Goal: Task Accomplishment & Management: Use online tool/utility

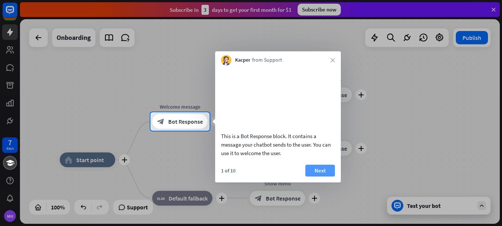
click at [314, 177] on button "Next" at bounding box center [321, 171] width 30 height 12
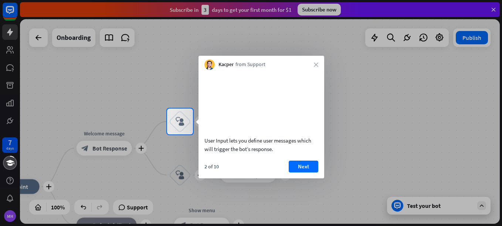
click at [314, 173] on button "Next" at bounding box center [304, 167] width 30 height 12
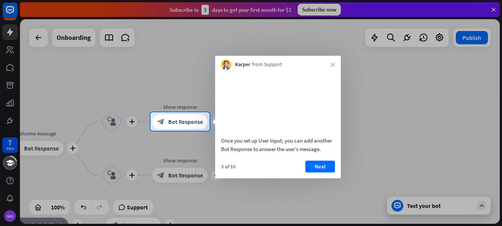
click at [314, 173] on button "Next" at bounding box center [321, 167] width 30 height 12
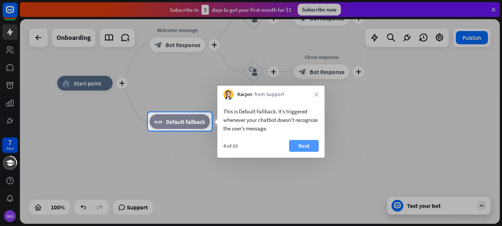
click at [306, 150] on button "Next" at bounding box center [304, 146] width 30 height 12
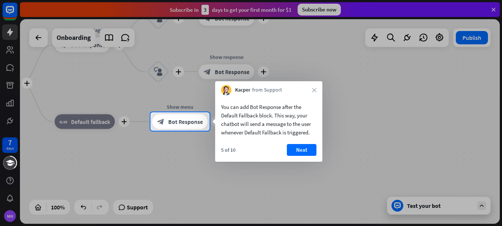
click at [306, 150] on button "Next" at bounding box center [302, 150] width 30 height 12
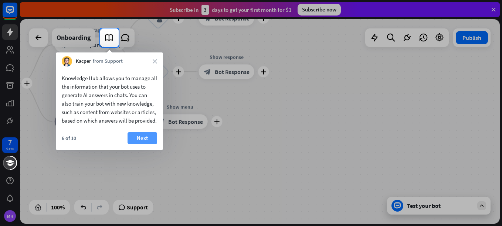
click at [149, 144] on button "Next" at bounding box center [143, 138] width 30 height 12
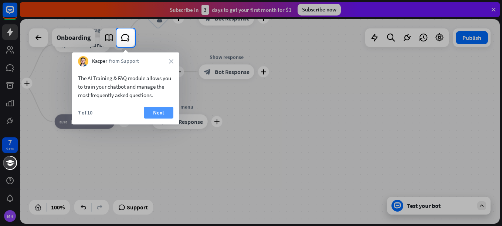
click at [150, 112] on button "Next" at bounding box center [159, 113] width 30 height 12
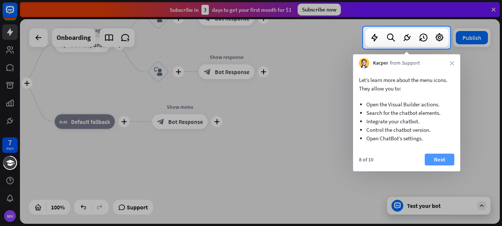
click at [429, 159] on button "Next" at bounding box center [440, 160] width 30 height 12
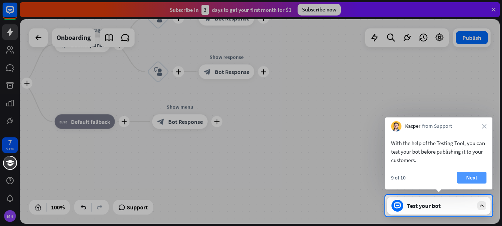
click at [471, 175] on button "Next" at bounding box center [472, 178] width 30 height 12
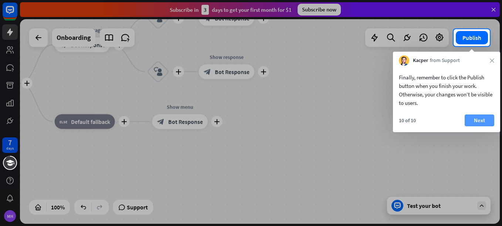
click at [486, 115] on button "Next" at bounding box center [480, 121] width 30 height 12
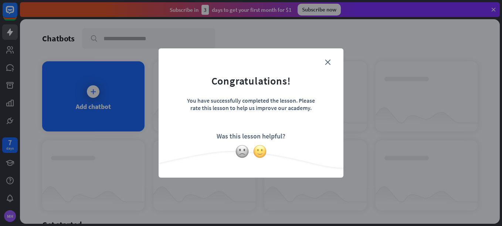
click at [263, 150] on img at bounding box center [260, 152] width 14 height 14
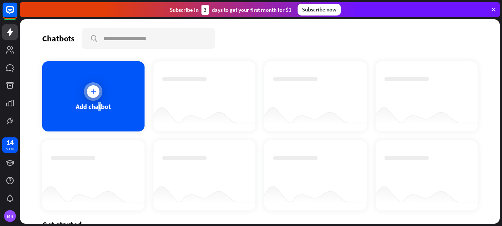
click at [99, 106] on div "Add chatbot" at bounding box center [93, 106] width 35 height 9
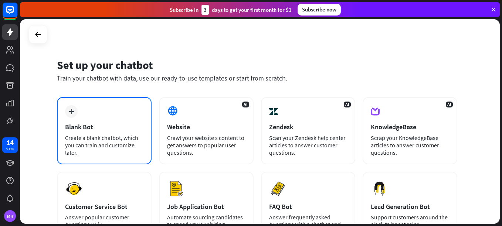
click at [80, 143] on div "Create a blank chatbot, which you can train and customize later." at bounding box center [104, 145] width 78 height 22
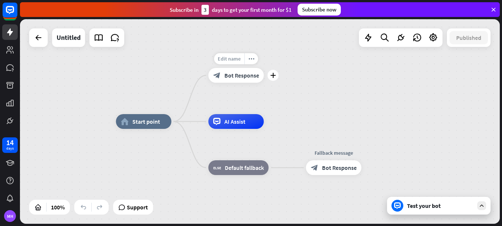
click at [228, 60] on span "Edit name" at bounding box center [229, 58] width 23 height 7
type input "*"
type input "*********"
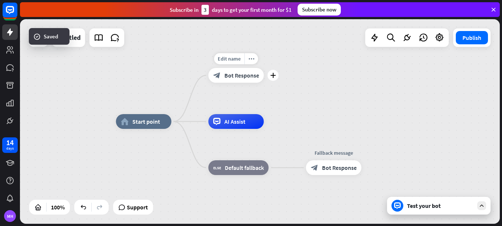
click at [253, 77] on span "Bot Response" at bounding box center [242, 75] width 35 height 7
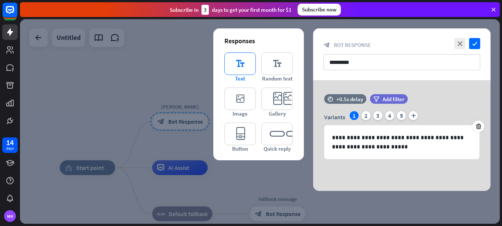
click at [244, 63] on icon "editor_text" at bounding box center [240, 64] width 31 height 23
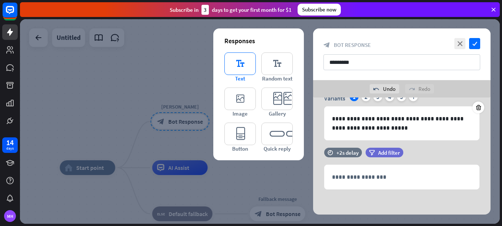
scroll to position [37, 0]
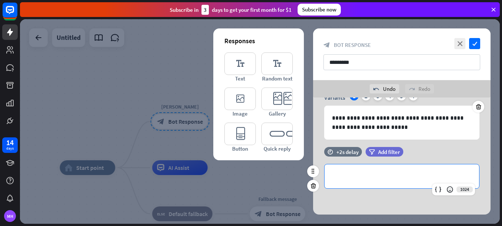
click at [385, 178] on p "**********" at bounding box center [402, 176] width 140 height 9
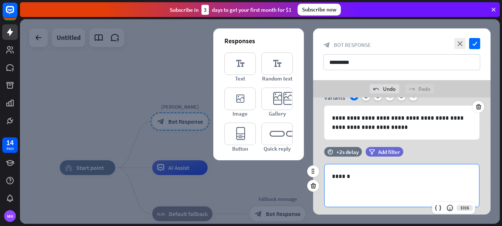
click at [352, 161] on div "time +2s delay" at bounding box center [343, 155] width 38 height 17
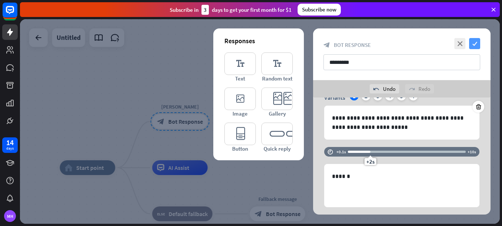
click at [476, 43] on icon "check" at bounding box center [474, 43] width 11 height 11
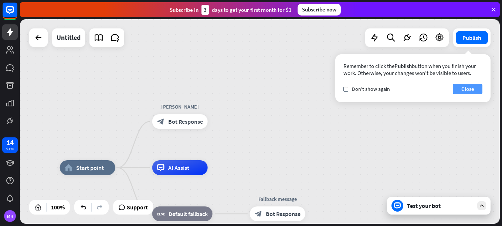
click at [467, 89] on button "Close" at bounding box center [468, 89] width 30 height 10
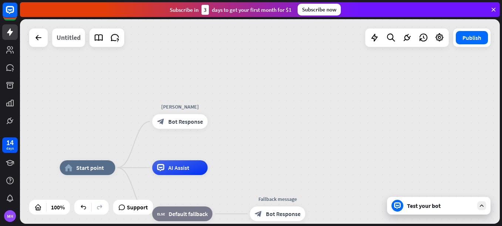
click at [72, 37] on div "Untitled" at bounding box center [69, 37] width 24 height 18
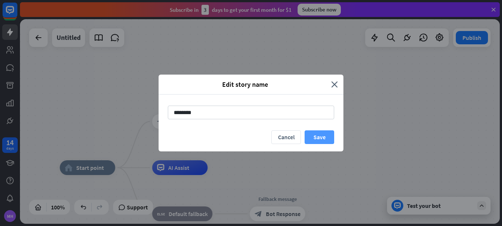
click at [323, 138] on button "Save" at bounding box center [320, 138] width 30 height 14
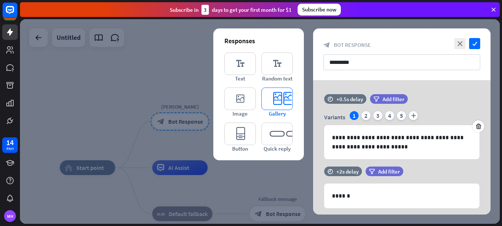
click at [290, 99] on icon "editor_card" at bounding box center [276, 99] width 31 height 23
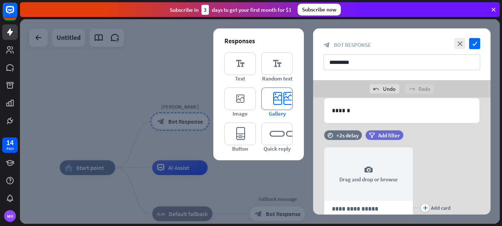
scroll to position [136, 0]
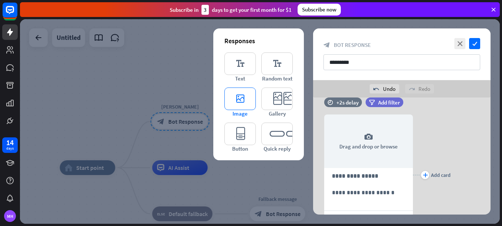
click at [233, 108] on icon "editor_image" at bounding box center [240, 99] width 31 height 23
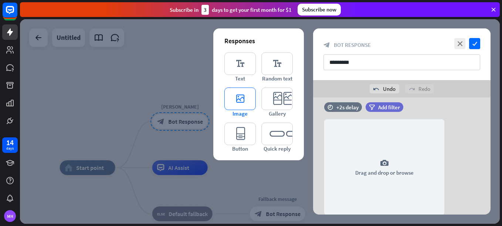
scroll to position [293, 0]
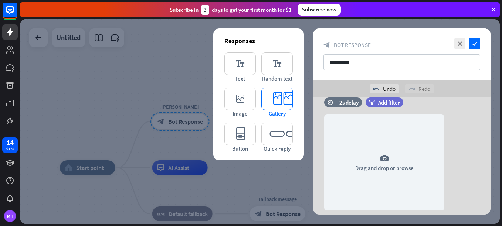
click at [286, 107] on icon "editor_card" at bounding box center [276, 99] width 31 height 23
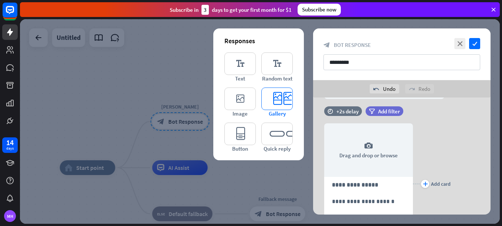
scroll to position [413, 0]
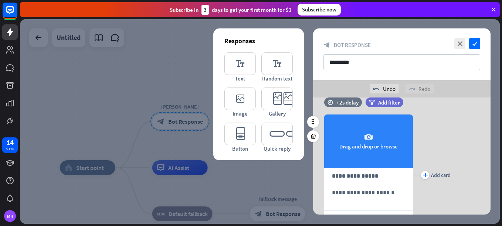
click at [370, 134] on icon "camera" at bounding box center [368, 137] width 9 height 9
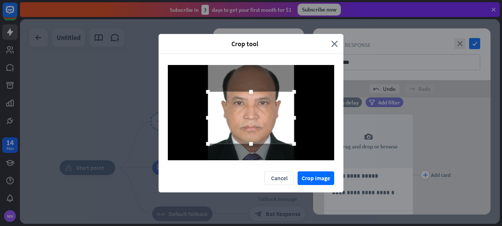
drag, startPoint x: 251, startPoint y: 133, endPoint x: 253, endPoint y: 158, distance: 24.5
click at [253, 158] on div at bounding box center [251, 112] width 166 height 95
drag, startPoint x: 252, startPoint y: 92, endPoint x: 254, endPoint y: 75, distance: 17.5
click at [254, 75] on div at bounding box center [251, 112] width 166 height 95
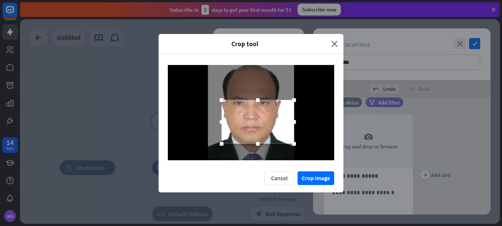
drag, startPoint x: 207, startPoint y: 92, endPoint x: 220, endPoint y: 97, distance: 14.6
click at [220, 97] on div at bounding box center [221, 100] width 11 height 11
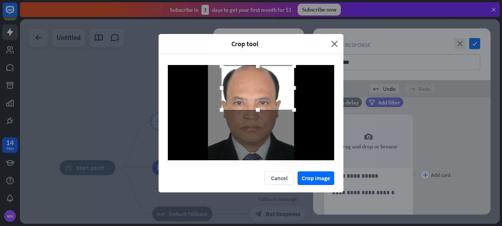
drag, startPoint x: 245, startPoint y: 103, endPoint x: 249, endPoint y: 69, distance: 34.2
click at [249, 69] on div at bounding box center [258, 88] width 72 height 44
drag, startPoint x: 259, startPoint y: 109, endPoint x: 257, endPoint y: 126, distance: 16.4
click at [257, 126] on div at bounding box center [251, 112] width 166 height 95
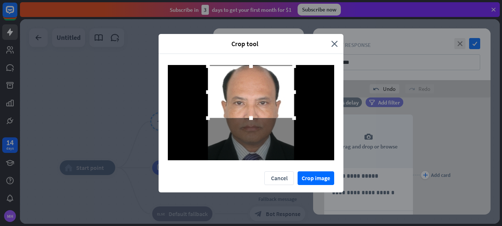
drag, startPoint x: 222, startPoint y: 108, endPoint x: 196, endPoint y: 164, distance: 61.2
click at [196, 164] on div at bounding box center [251, 113] width 185 height 118
drag, startPoint x: 295, startPoint y: 117, endPoint x: 298, endPoint y: 129, distance: 13.0
click at [301, 131] on div at bounding box center [251, 112] width 166 height 95
drag, startPoint x: 250, startPoint y: 118, endPoint x: 248, endPoint y: 135, distance: 16.4
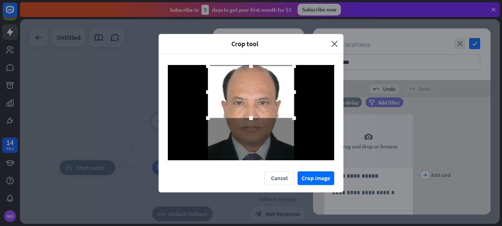
click at [248, 135] on div at bounding box center [251, 112] width 166 height 95
drag, startPoint x: 252, startPoint y: 118, endPoint x: 252, endPoint y: 129, distance: 11.1
click at [252, 129] on div at bounding box center [251, 112] width 166 height 95
click at [335, 47] on icon "close" at bounding box center [334, 44] width 7 height 9
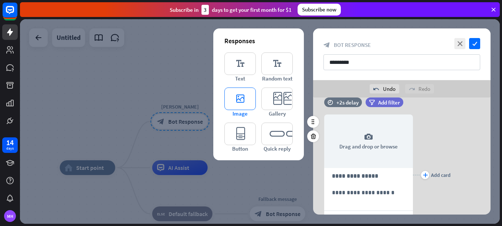
click at [237, 106] on icon "editor_image" at bounding box center [240, 99] width 31 height 23
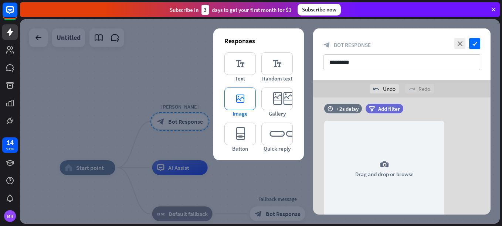
scroll to position [570, 0]
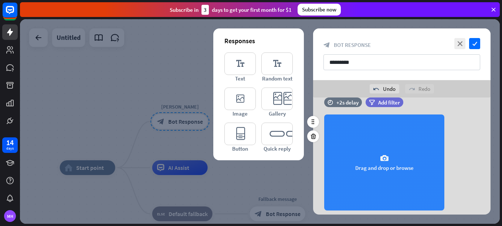
click at [379, 164] on div "camera Drag and drop or browse" at bounding box center [384, 163] width 120 height 96
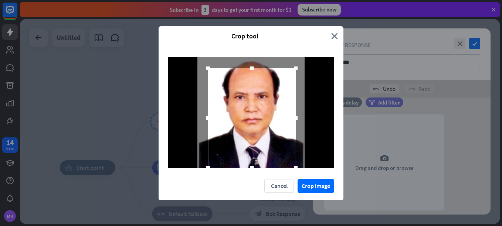
drag, startPoint x: 293, startPoint y: 159, endPoint x: 295, endPoint y: 170, distance: 11.6
click at [295, 170] on div at bounding box center [251, 112] width 185 height 133
drag, startPoint x: 209, startPoint y: 68, endPoint x: 209, endPoint y: 59, distance: 9.3
click at [209, 59] on div at bounding box center [209, 59] width 4 height 4
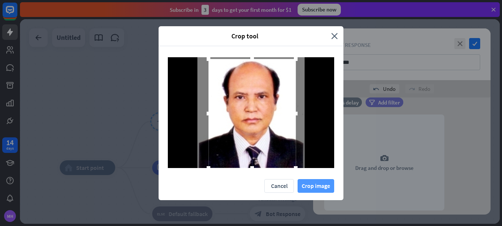
click at [306, 189] on button "Crop image" at bounding box center [316, 186] width 37 height 14
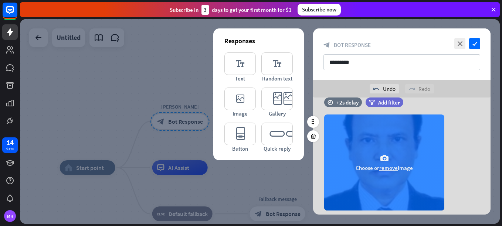
click at [382, 172] on div "camera Choose or remove image" at bounding box center [384, 163] width 120 height 96
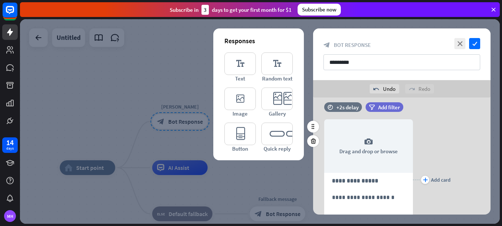
scroll to position [407, 0]
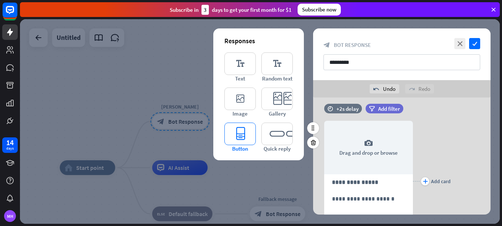
click at [247, 139] on icon "editor_button" at bounding box center [240, 134] width 31 height 23
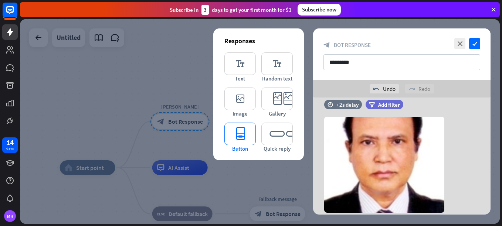
scroll to position [691, 0]
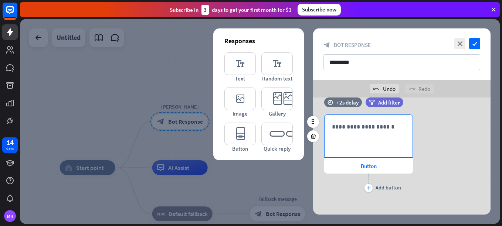
click at [374, 124] on p "**********" at bounding box center [368, 126] width 73 height 9
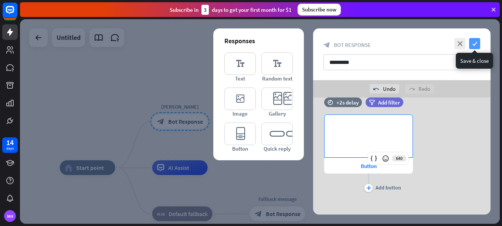
click at [477, 43] on icon "check" at bounding box center [474, 43] width 11 height 11
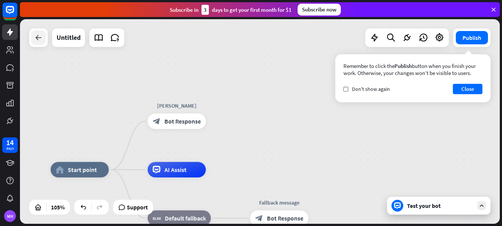
click at [37, 36] on icon at bounding box center [38, 37] width 9 height 9
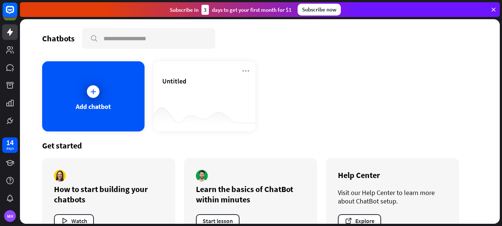
click at [42, 36] on div "Chatbots search Add chatbot Untitled Get started How to start building your cha…" at bounding box center [260, 121] width 480 height 205
